Goal: Find specific page/section: Find specific page/section

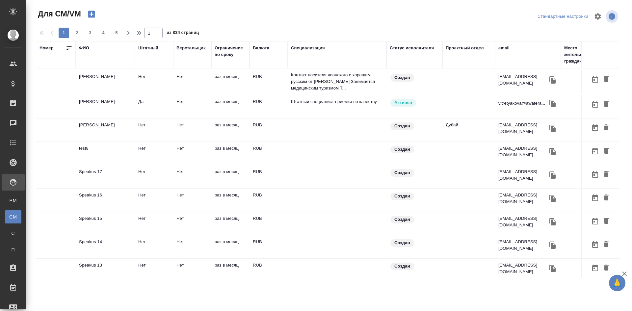
click at [504, 47] on div "email" at bounding box center [503, 48] width 11 height 7
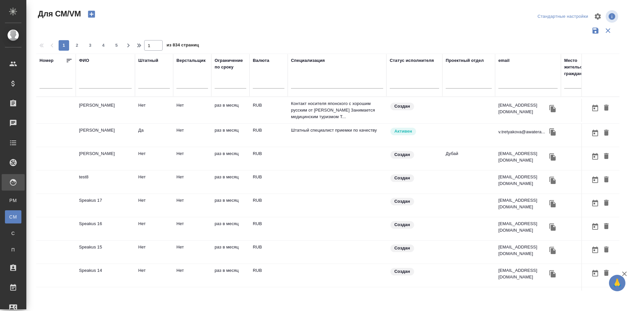
click at [507, 80] on div at bounding box center [527, 85] width 59 height 16
click at [507, 82] on input "text" at bounding box center [527, 84] width 59 height 8
paste input "[EMAIL_ADDRESS][DOMAIN_NAME]"
type input "[EMAIL_ADDRESS][DOMAIN_NAME]"
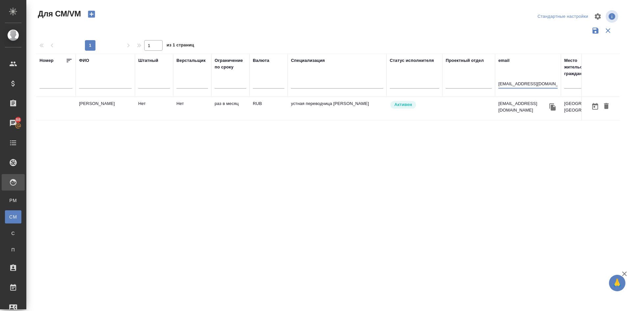
click at [94, 101] on td "[PERSON_NAME]" at bounding box center [105, 108] width 59 height 23
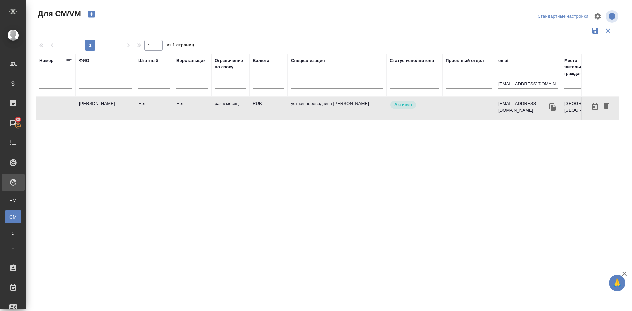
click at [94, 101] on td "[PERSON_NAME]" at bounding box center [105, 108] width 59 height 23
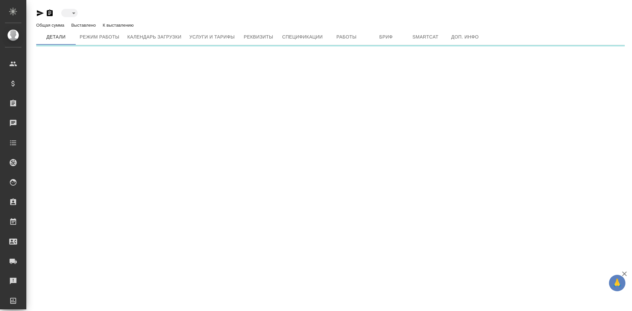
type input "active"
